Goal: Navigation & Orientation: Go to known website

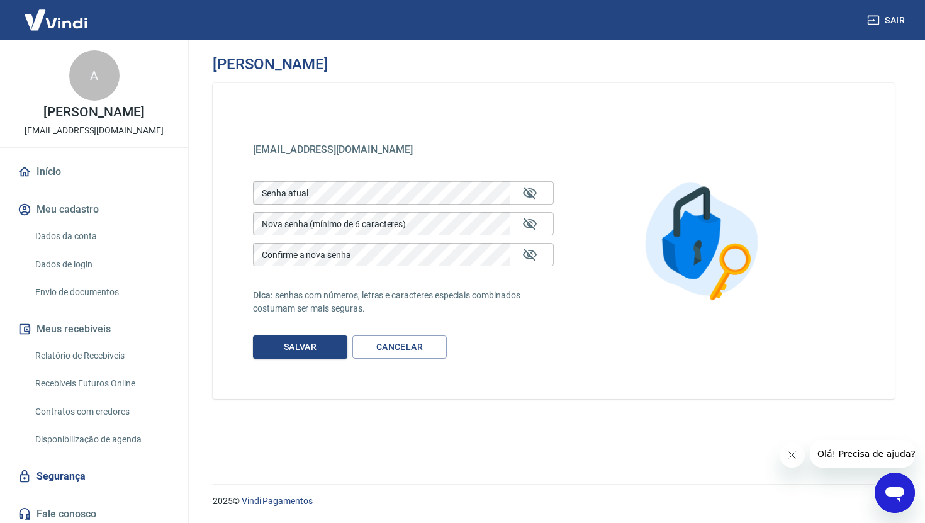
click at [54, 176] on link "Início" at bounding box center [94, 172] width 158 height 28
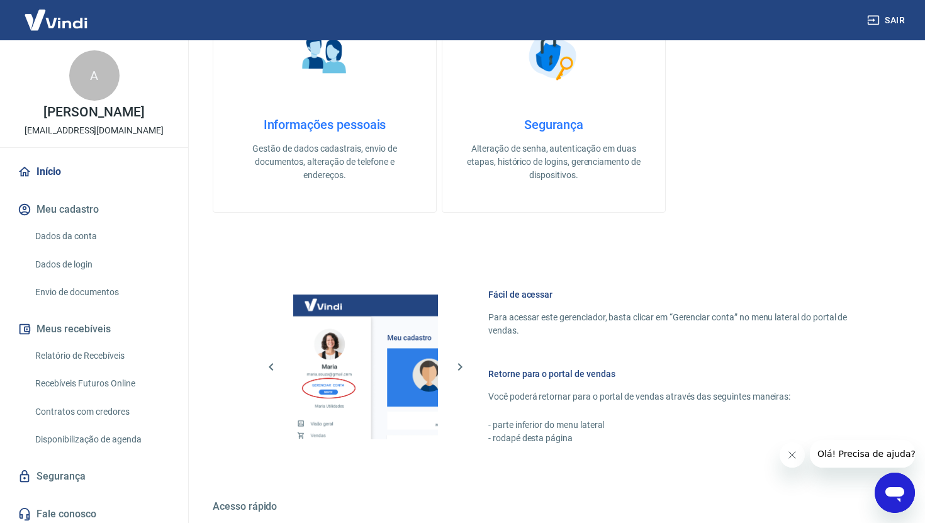
scroll to position [602, 0]
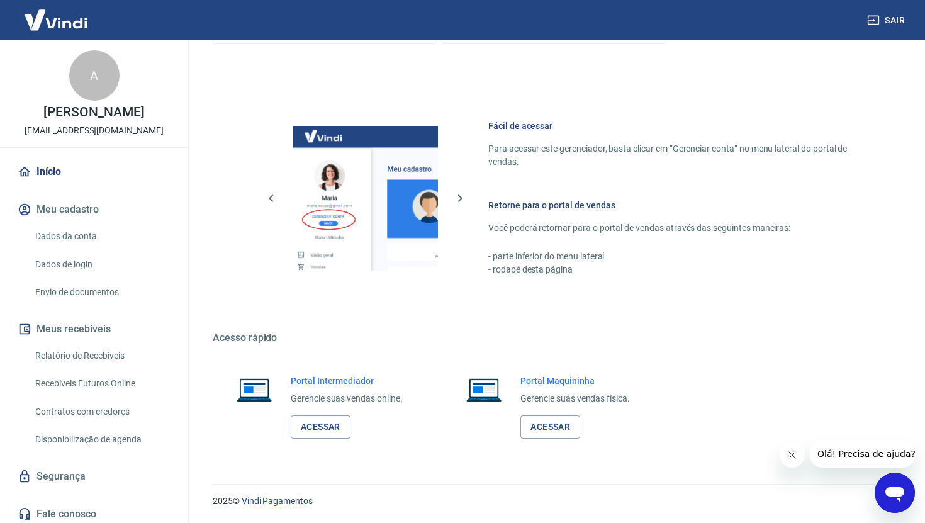
click at [326, 439] on div "Portal Intermediador Gerencie suas vendas online. Acessar" at bounding box center [324, 406] width 222 height 94
click at [333, 428] on link "Acessar" at bounding box center [321, 427] width 60 height 23
click at [327, 426] on link "Acessar" at bounding box center [321, 427] width 60 height 23
click at [322, 427] on link "Acessar" at bounding box center [321, 427] width 60 height 23
